Goal: Check status: Check status

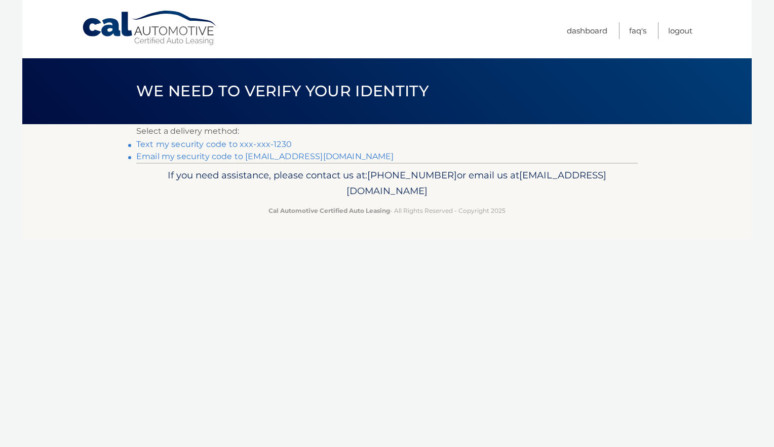
click at [180, 145] on link "Text my security code to xxx-xxx-1230" at bounding box center [214, 144] width 156 height 10
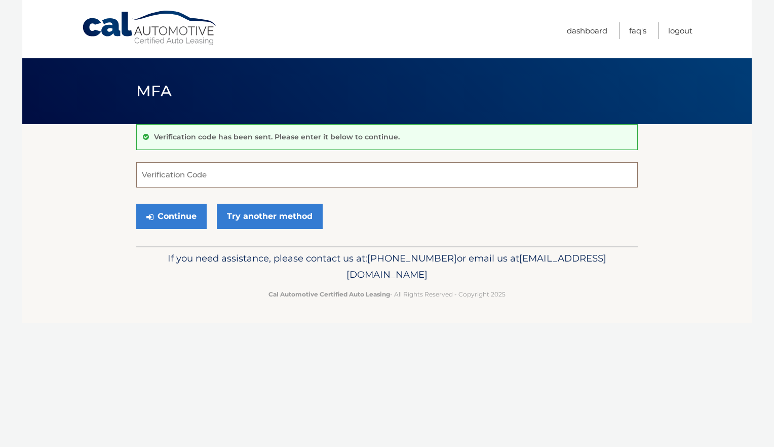
click at [259, 180] on input "Verification Code" at bounding box center [387, 174] width 502 height 25
type input "678883"
click at [158, 216] on button "Continue" at bounding box center [171, 216] width 70 height 25
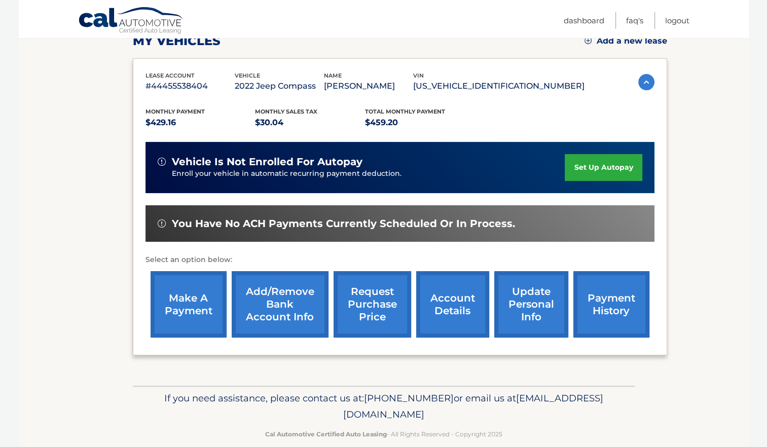
scroll to position [152, 0]
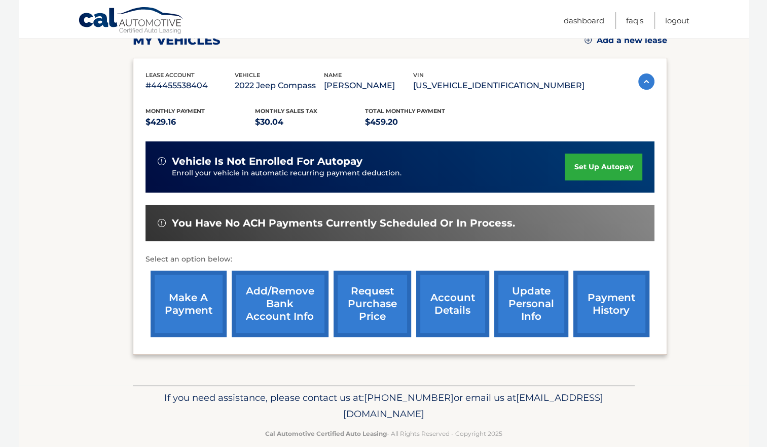
click at [603, 305] on link "payment history" at bounding box center [611, 304] width 76 height 66
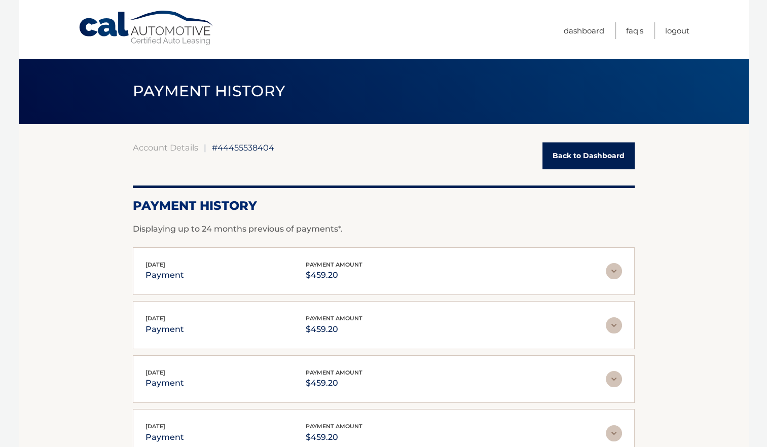
click at [618, 270] on img at bounding box center [614, 271] width 16 height 16
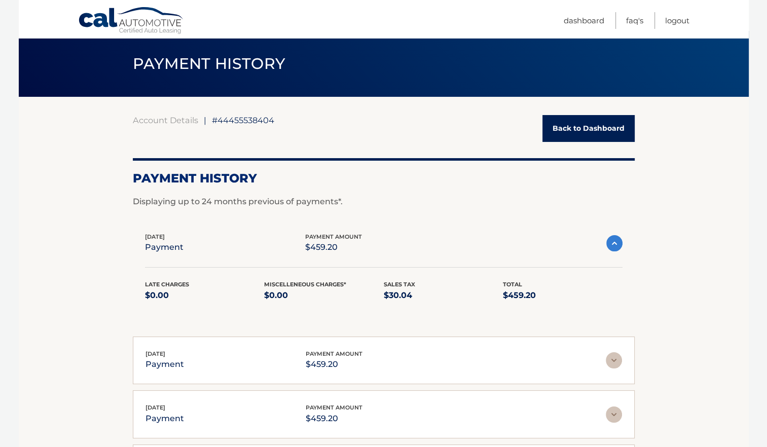
scroll to position [51, 0]
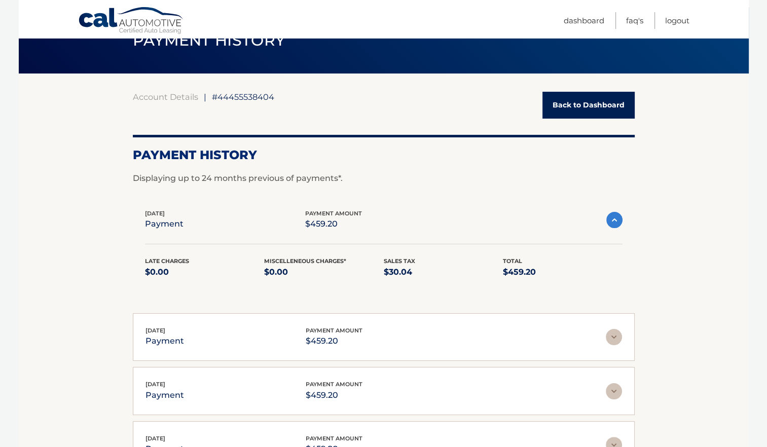
click at [614, 336] on img at bounding box center [614, 337] width 16 height 16
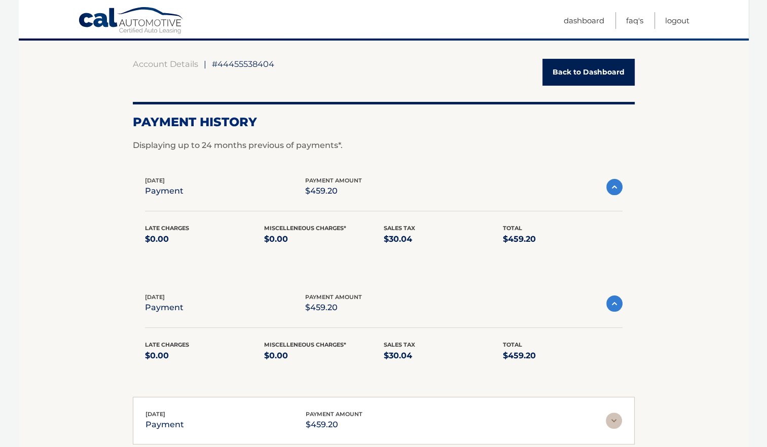
scroll to position [101, 0]
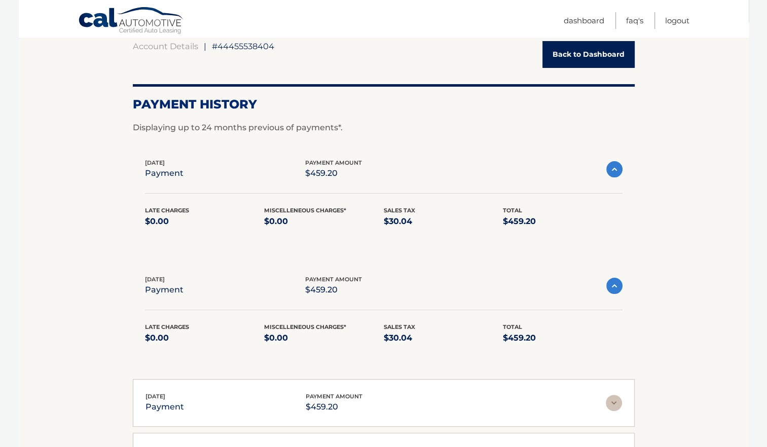
click at [613, 287] on img at bounding box center [614, 286] width 16 height 16
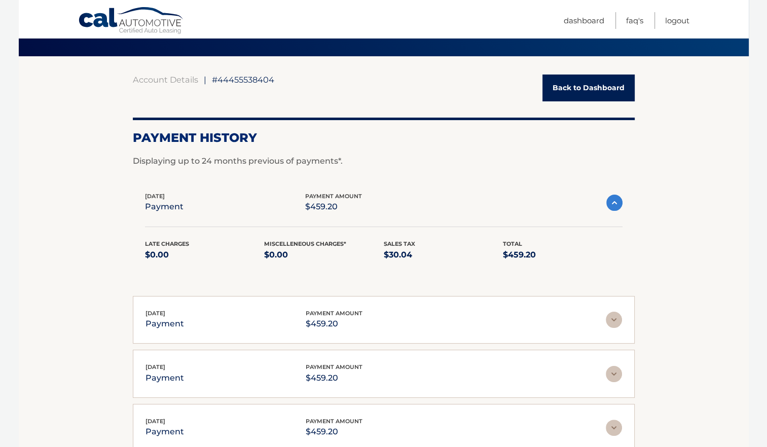
scroll to position [51, 0]
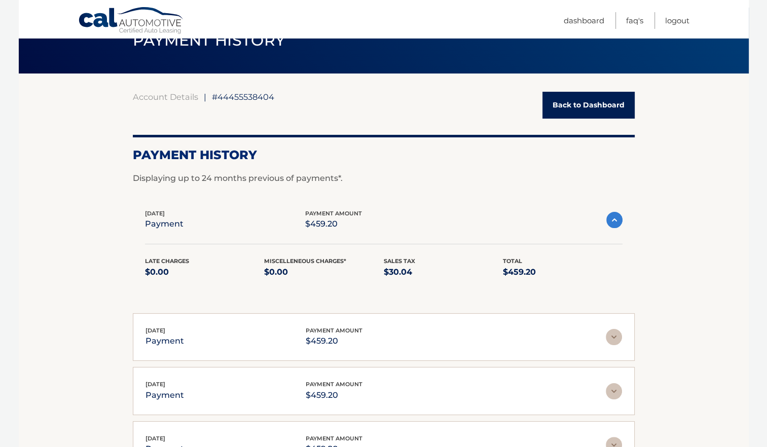
click at [614, 222] on img at bounding box center [614, 220] width 16 height 16
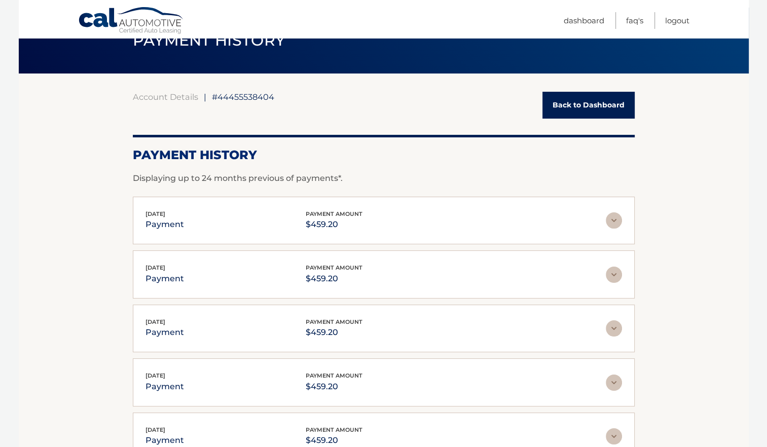
click at [594, 110] on link "Back to Dashboard" at bounding box center [588, 105] width 92 height 27
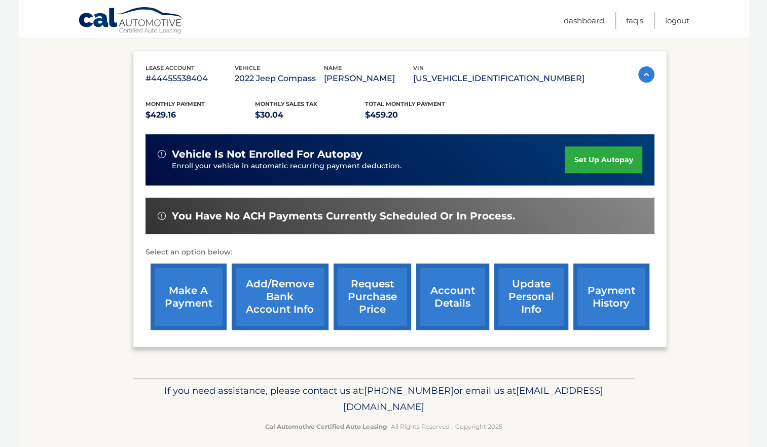
scroll to position [166, 0]
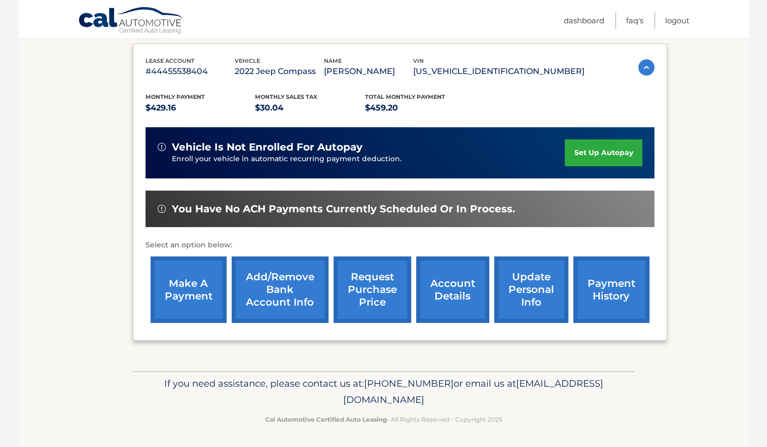
click at [449, 294] on link "account details" at bounding box center [452, 289] width 73 height 66
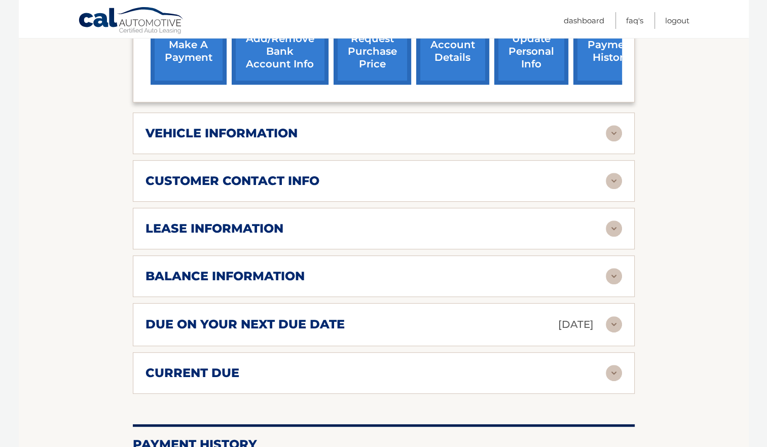
scroll to position [456, 0]
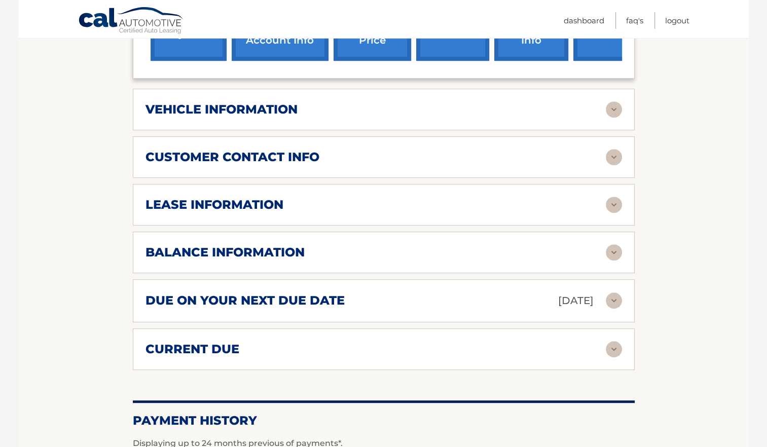
click at [611, 244] on img at bounding box center [614, 252] width 16 height 16
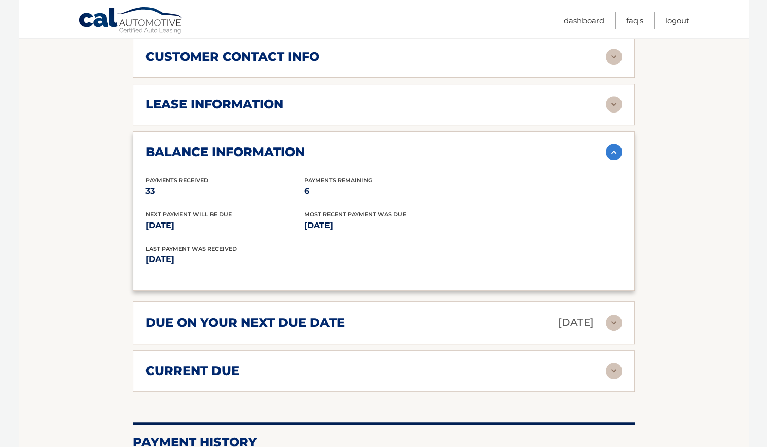
scroll to position [558, 0]
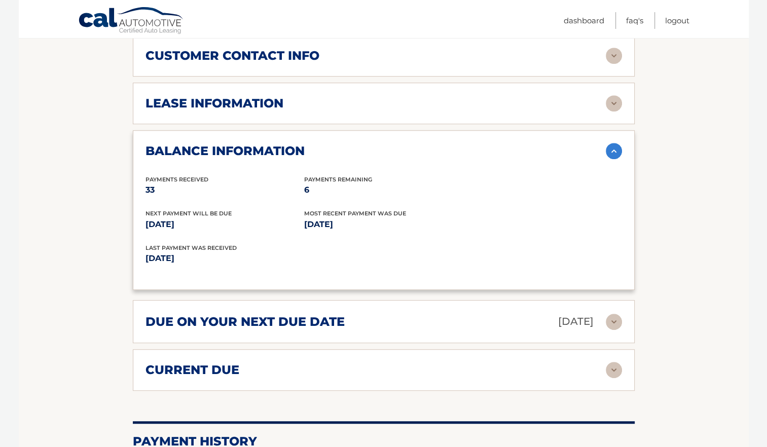
click at [610, 314] on img at bounding box center [614, 322] width 16 height 16
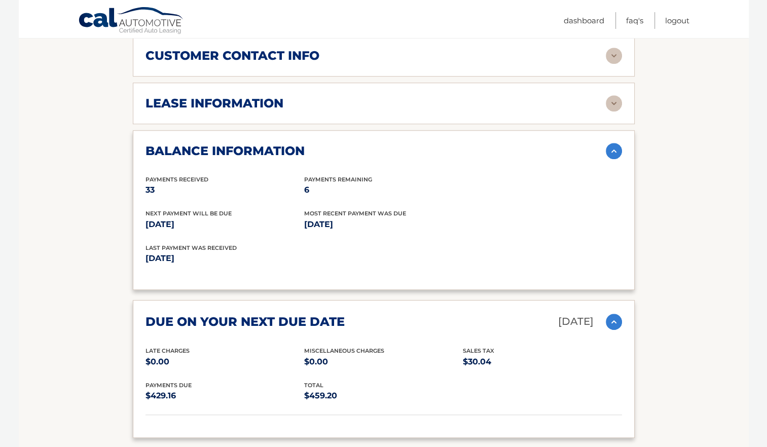
scroll to position [608, 0]
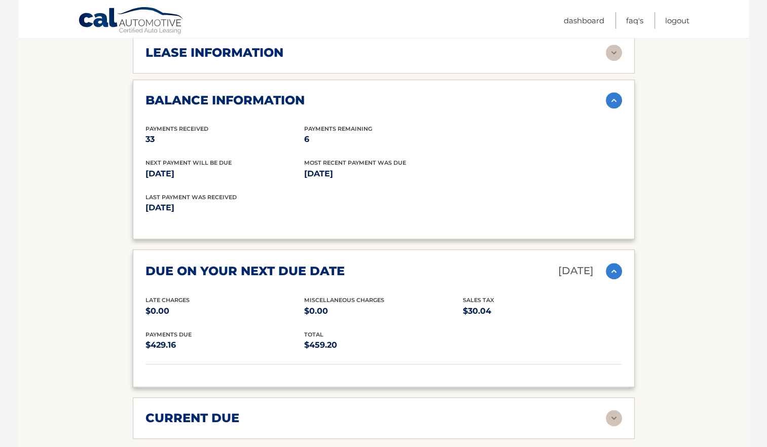
click at [616, 263] on img at bounding box center [614, 271] width 16 height 16
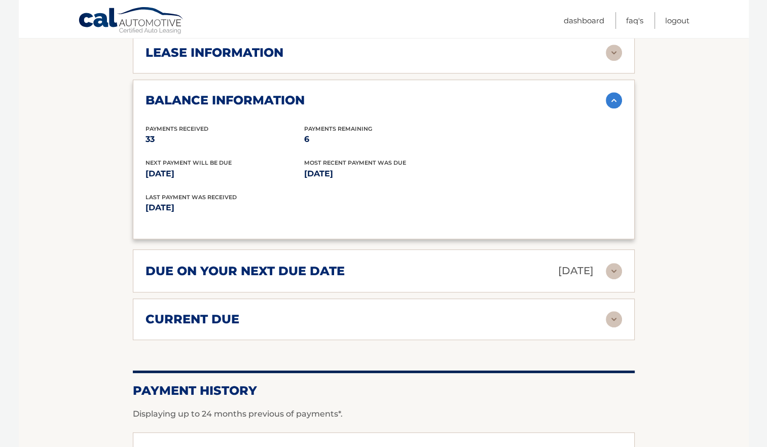
click at [610, 92] on img at bounding box center [614, 100] width 16 height 16
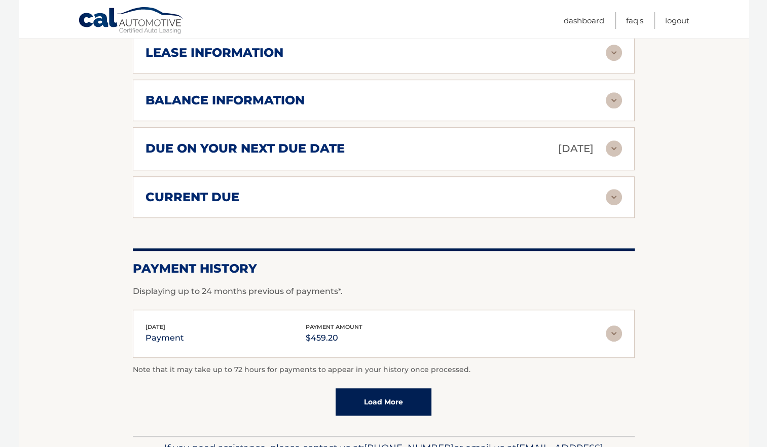
click at [610, 325] on img at bounding box center [614, 333] width 16 height 16
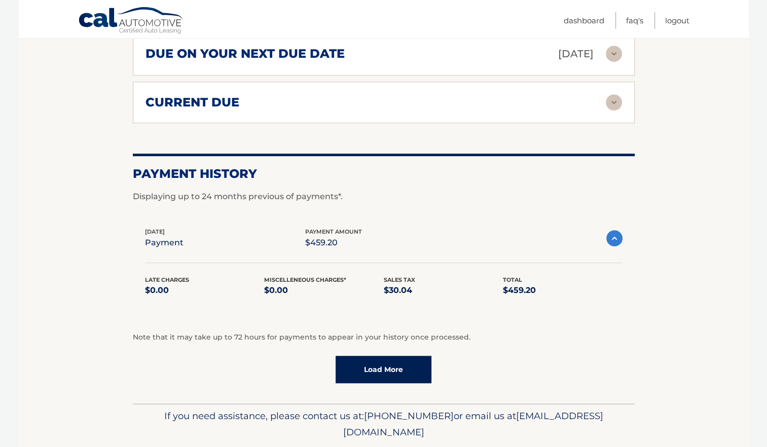
scroll to position [710, 0]
